Goal: Entertainment & Leisure: Consume media (video, audio)

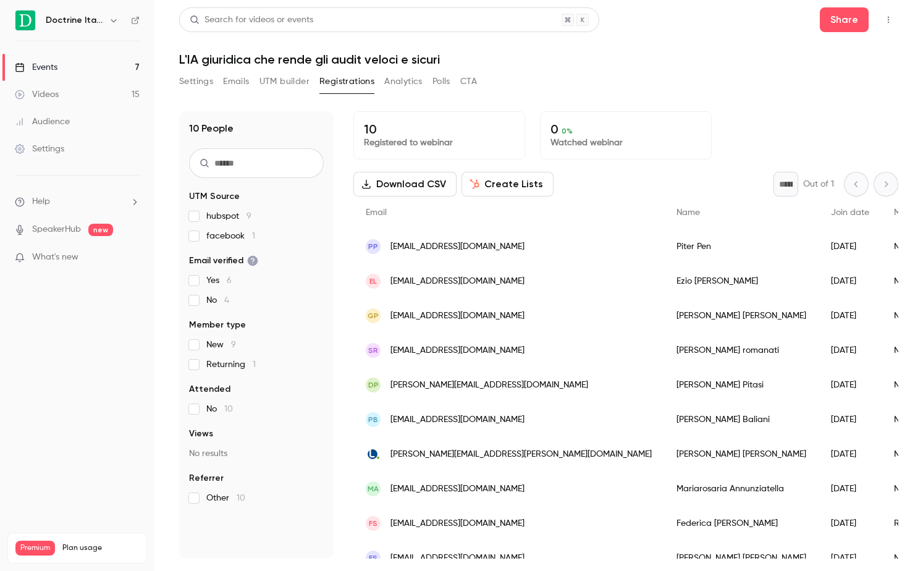
click at [40, 67] on div "Events" at bounding box center [36, 67] width 43 height 12
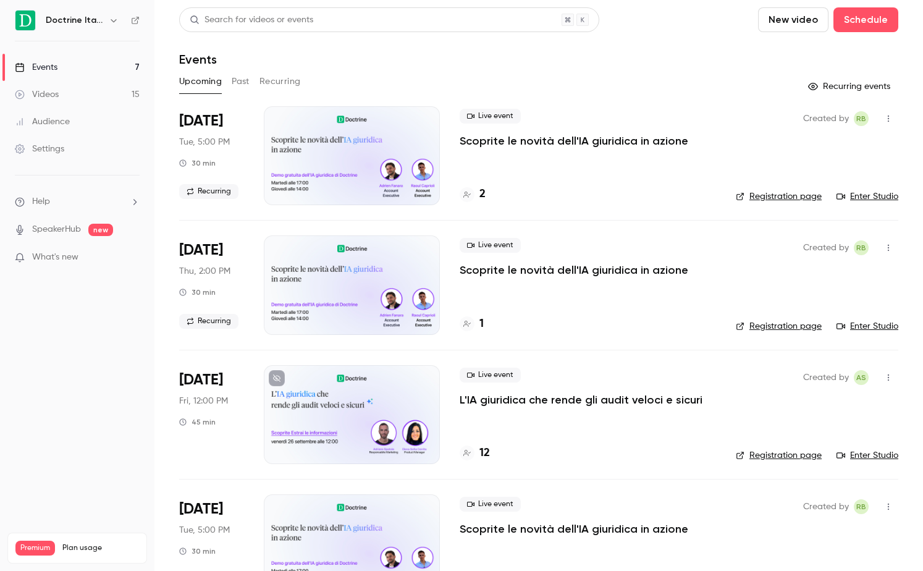
click at [240, 82] on button "Past" at bounding box center [241, 82] width 18 height 20
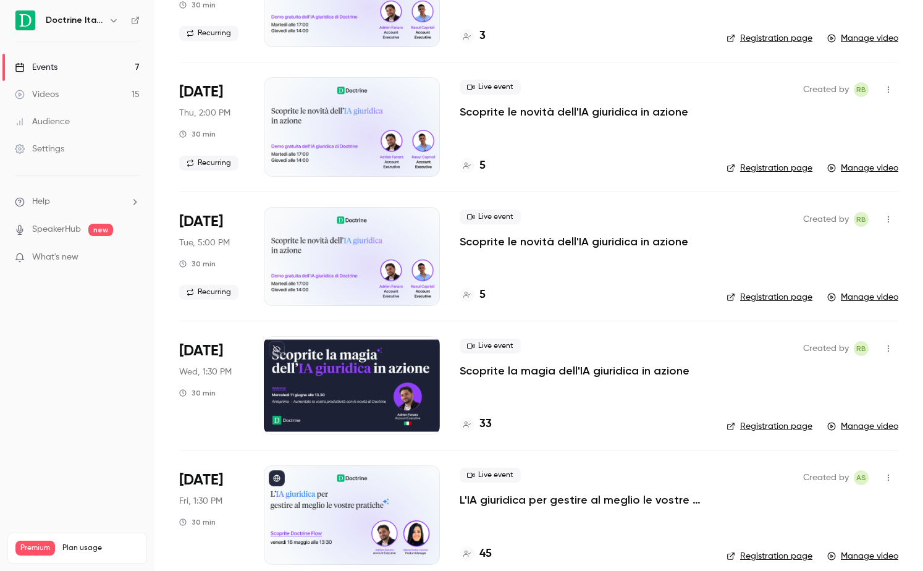
scroll to position [2242, 0]
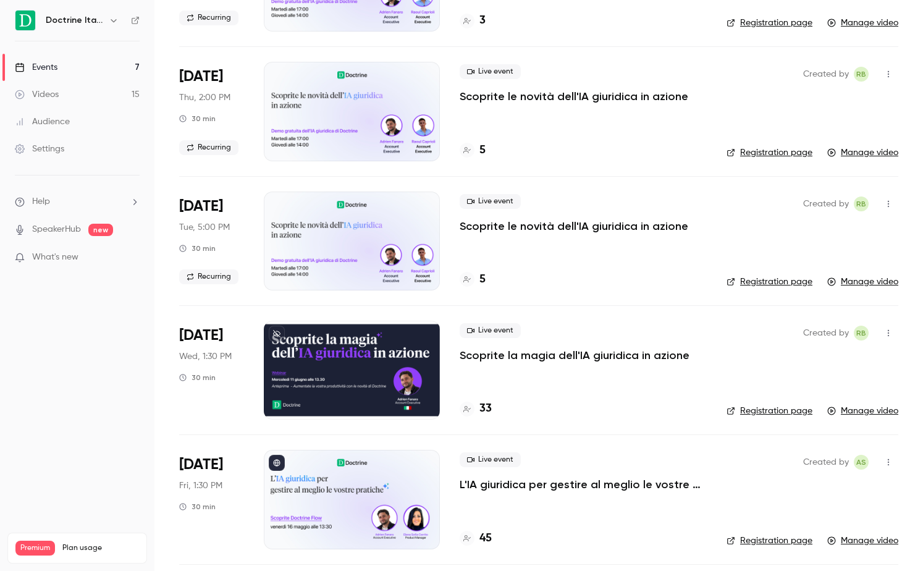
click at [463, 357] on p "Scoprite la magia dell'IA giuridica in azione" at bounding box center [575, 355] width 230 height 15
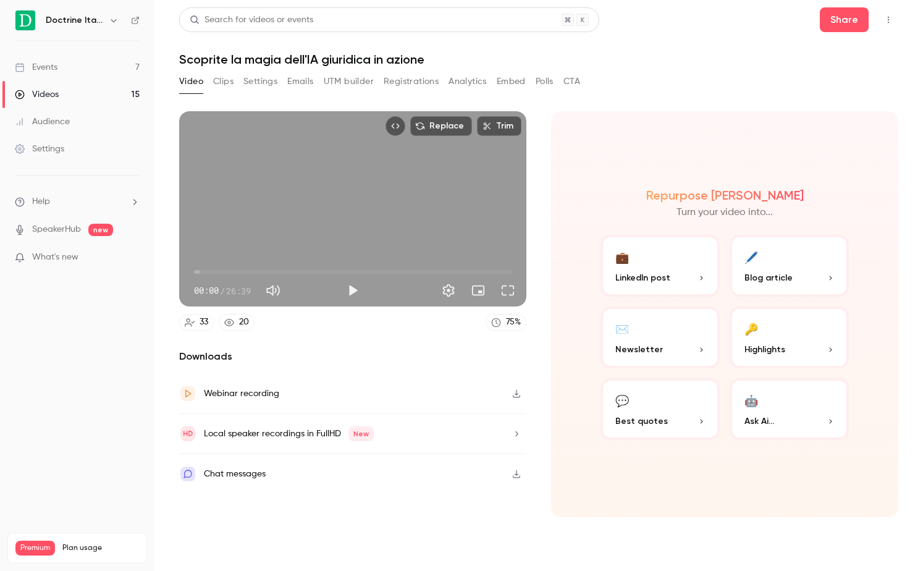
click at [225, 80] on button "Clips" at bounding box center [223, 82] width 20 height 20
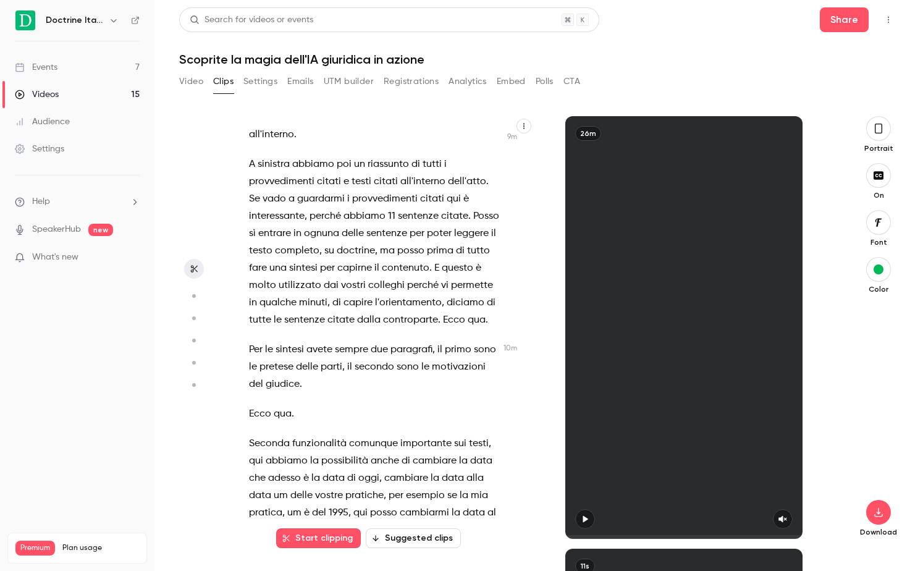
scroll to position [3310, 0]
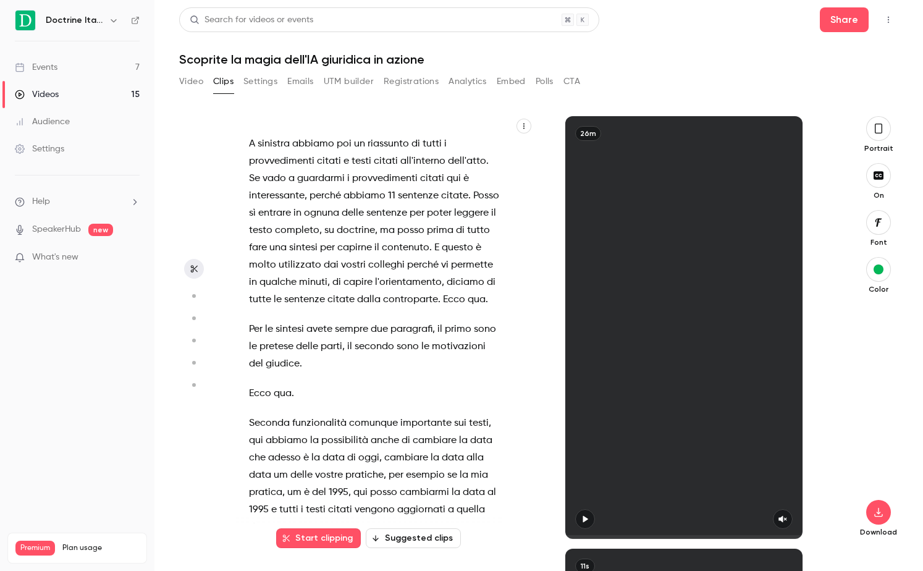
click at [69, 99] on link "Videos 15" at bounding box center [77, 94] width 154 height 27
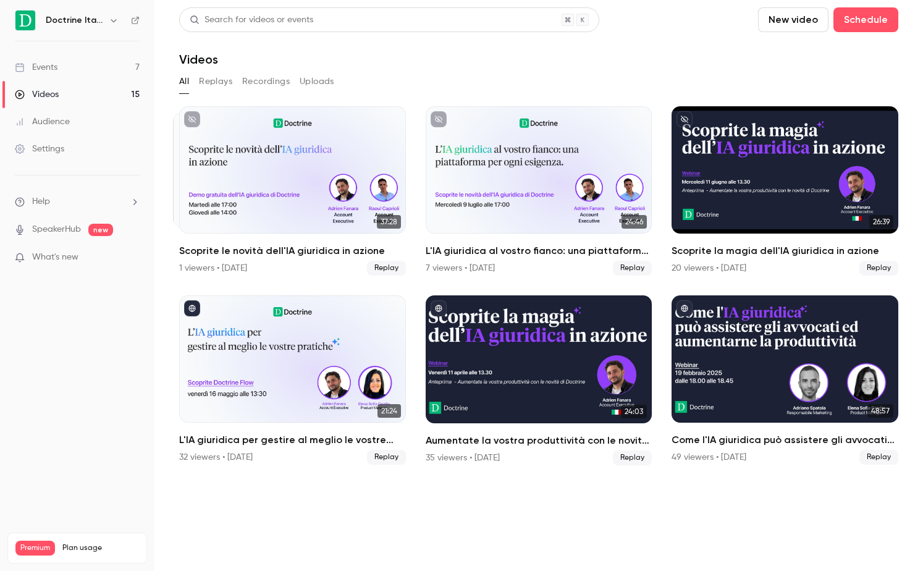
click at [37, 56] on link "Events 7" at bounding box center [77, 67] width 154 height 27
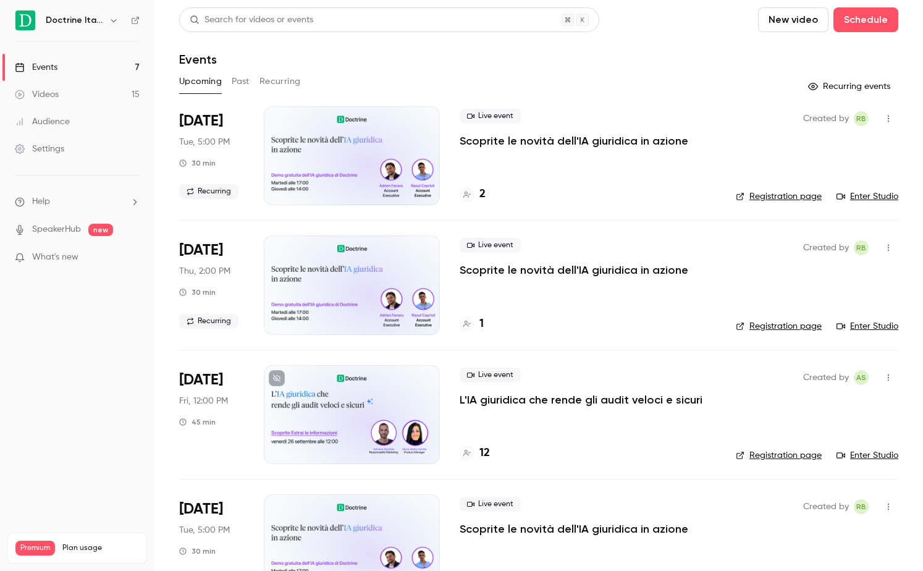
click at [236, 76] on button "Past" at bounding box center [241, 82] width 18 height 20
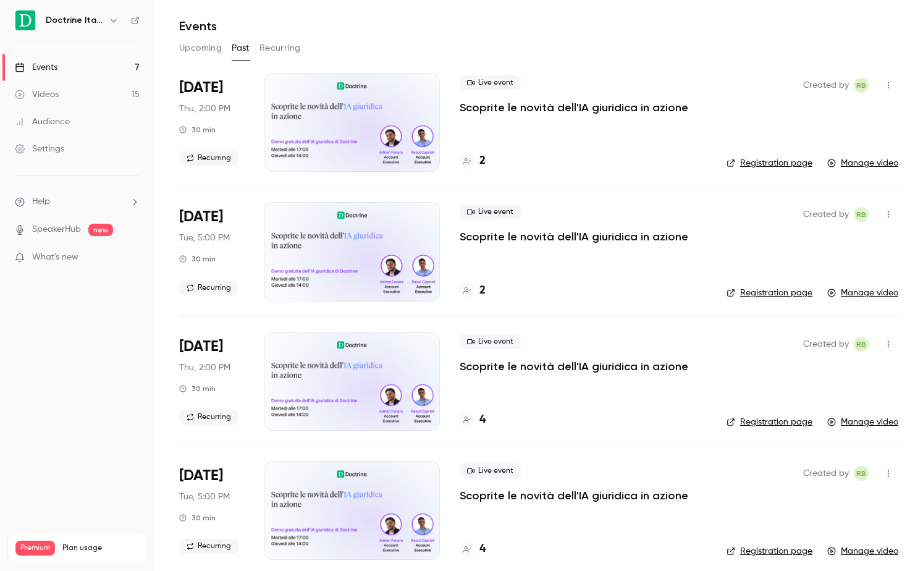
scroll to position [32, 0]
click at [500, 366] on p "Scoprite le novità dell'IA giuridica in azione" at bounding box center [574, 367] width 229 height 15
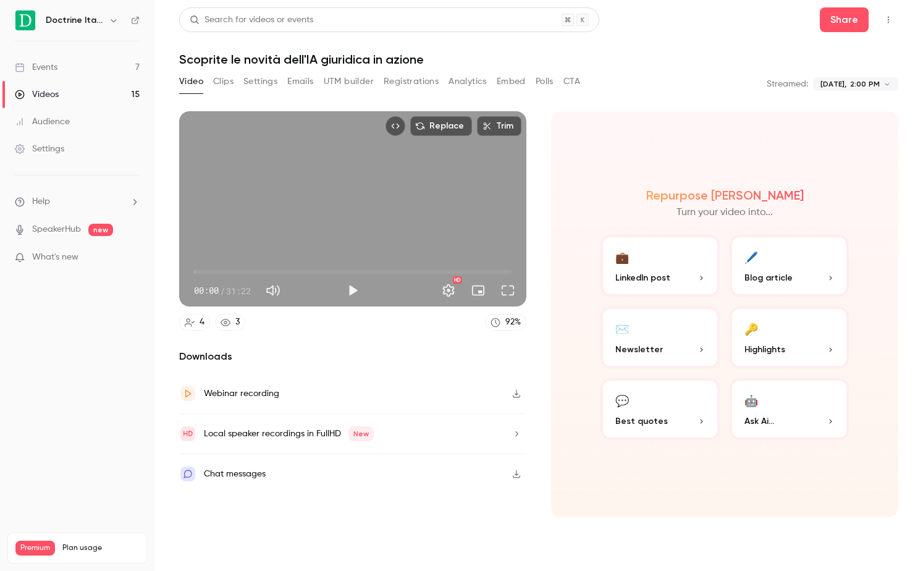
click at [225, 80] on button "Clips" at bounding box center [223, 82] width 20 height 20
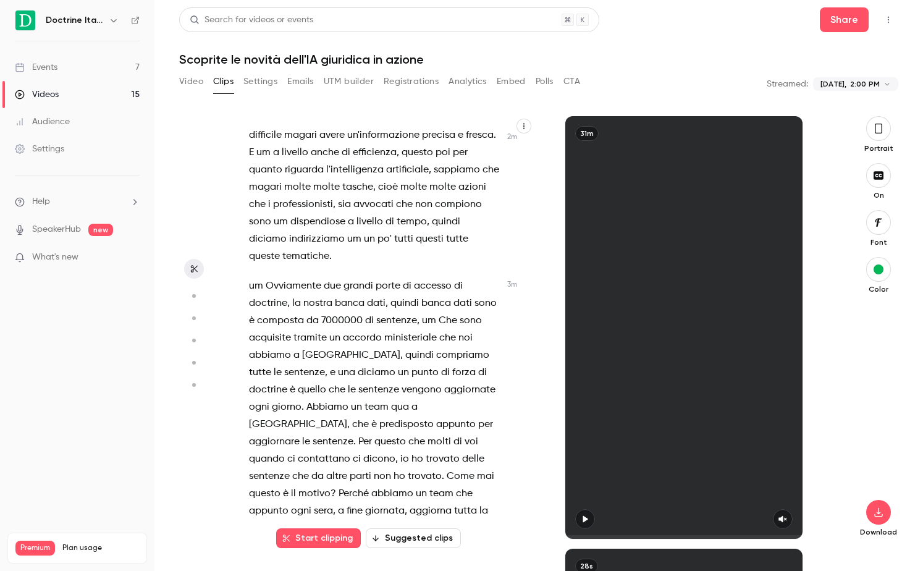
scroll to position [1266, 0]
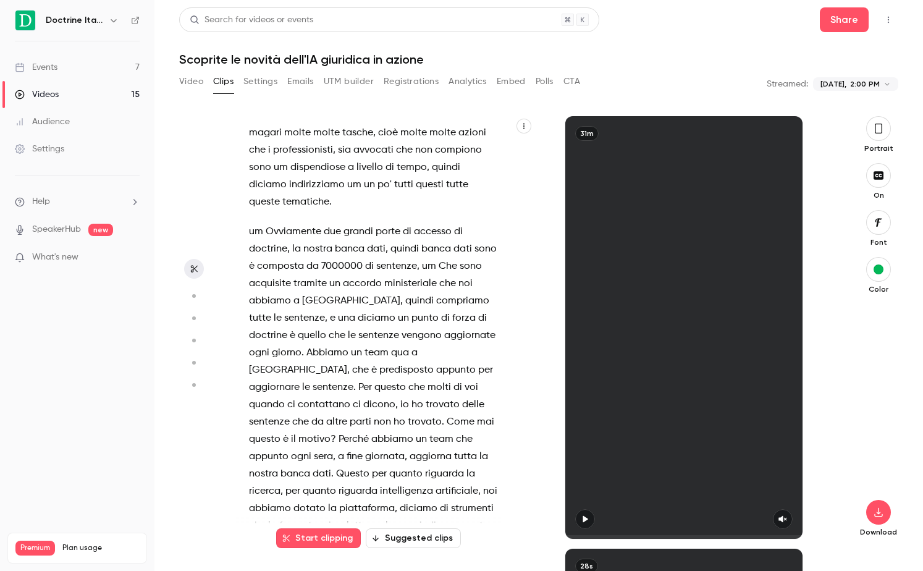
click at [70, 101] on link "Videos 15" at bounding box center [77, 94] width 154 height 27
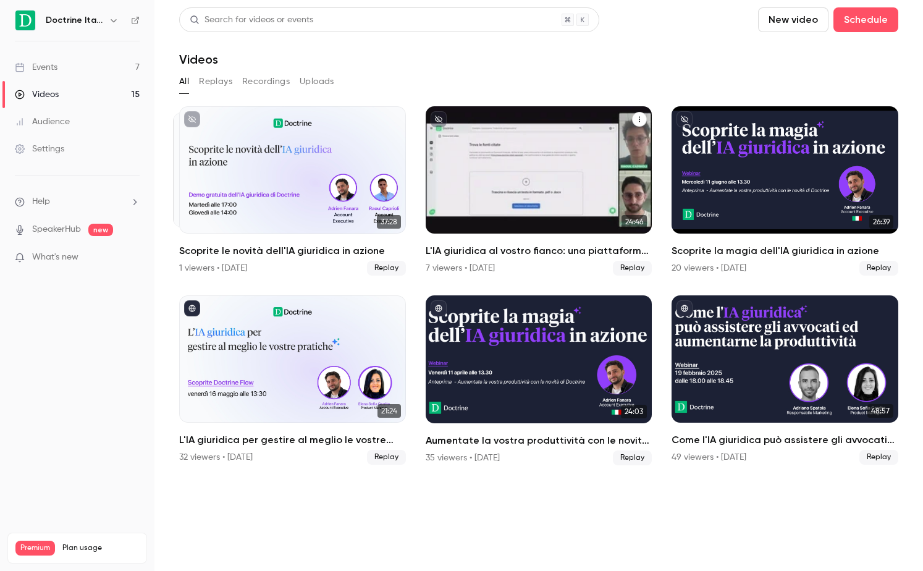
click at [508, 250] on h2 "L'IA giuridica al vostro fianco: una piattaforma per ogni esigenza" at bounding box center [539, 250] width 227 height 15
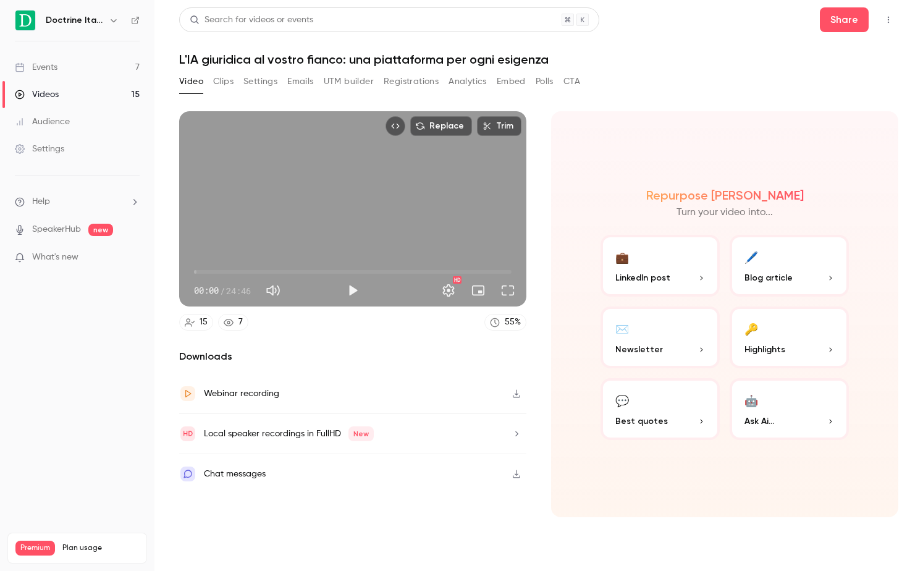
click at [224, 77] on button "Clips" at bounding box center [223, 82] width 20 height 20
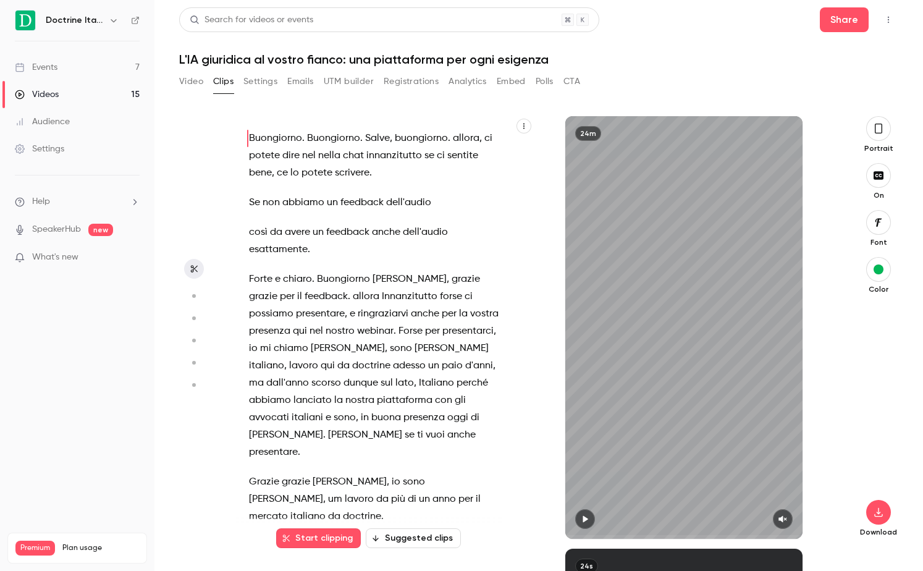
click at [193, 85] on button "Video" at bounding box center [191, 82] width 24 height 20
